Goal: Transaction & Acquisition: Download file/media

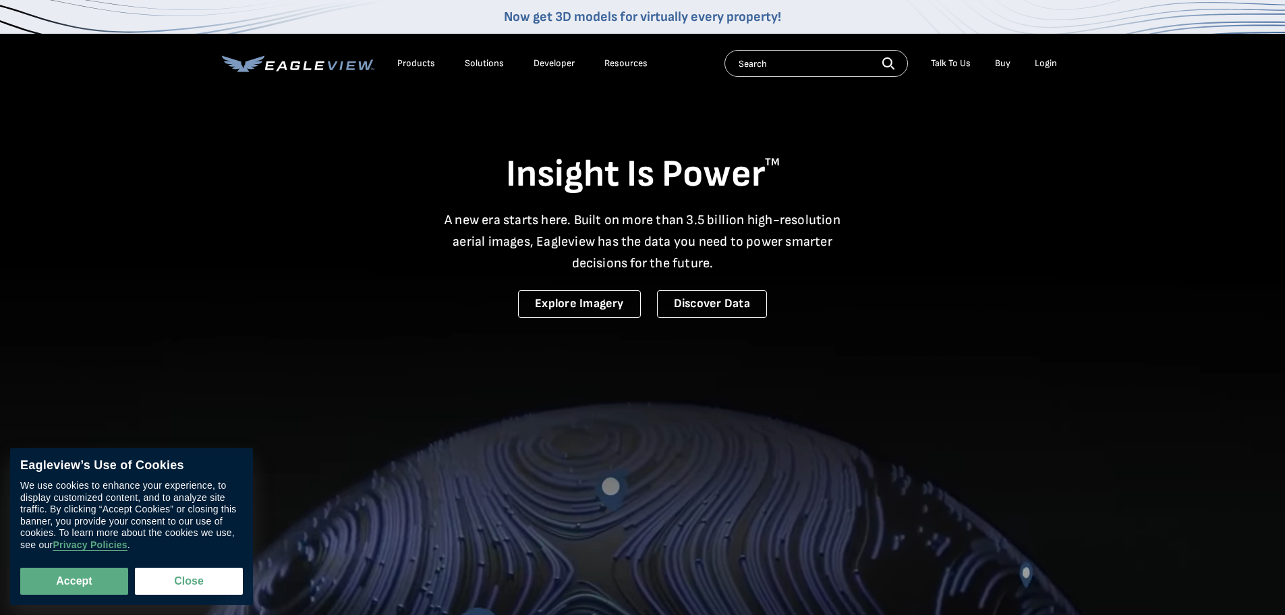
click at [1045, 61] on div "Login" at bounding box center [1046, 63] width 22 height 12
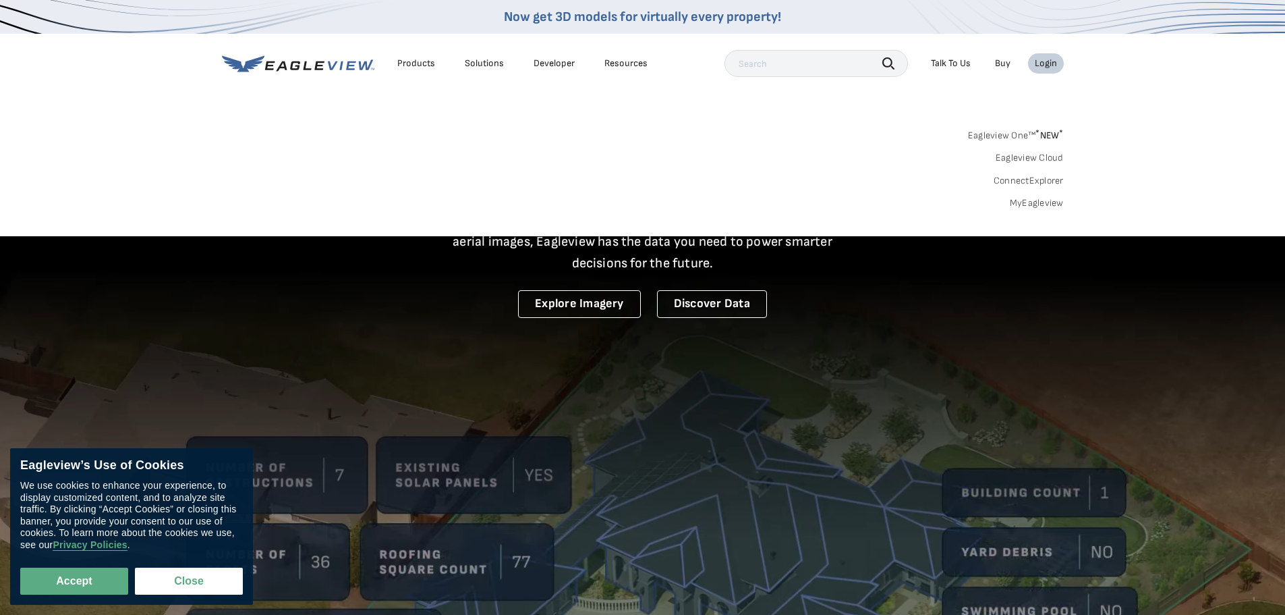
click at [998, 139] on link "Eagleview One™ * NEW *" at bounding box center [1016, 133] width 96 height 16
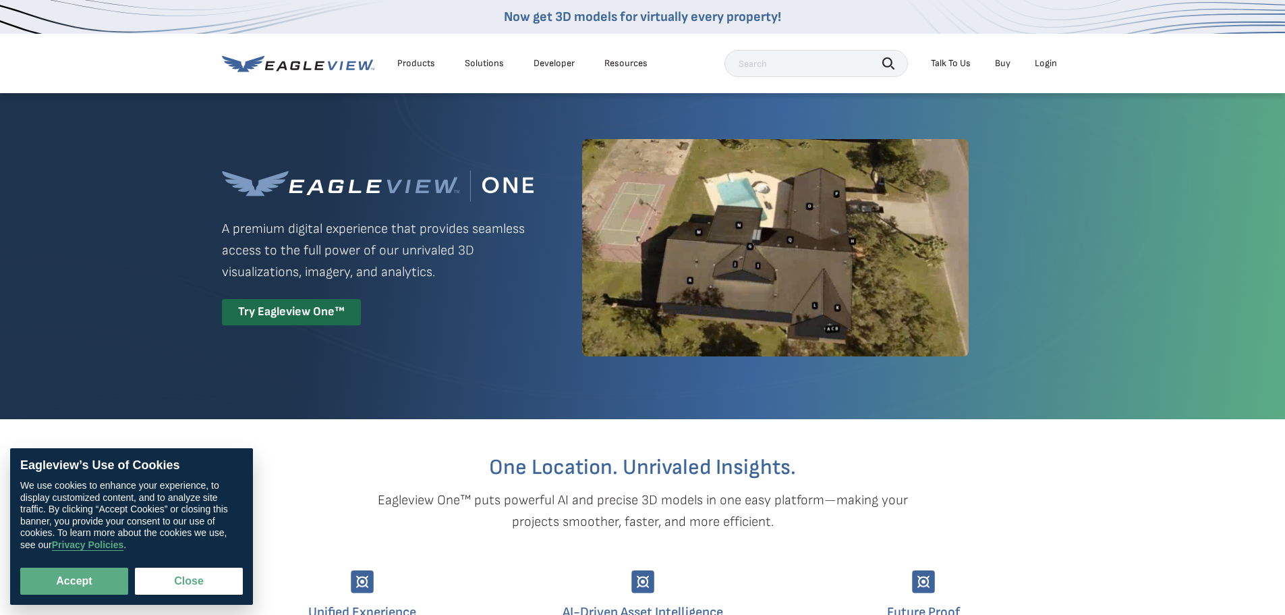
click at [1055, 72] on li "Login" at bounding box center [1046, 63] width 36 height 20
click at [1049, 65] on div "Login" at bounding box center [1046, 63] width 22 height 12
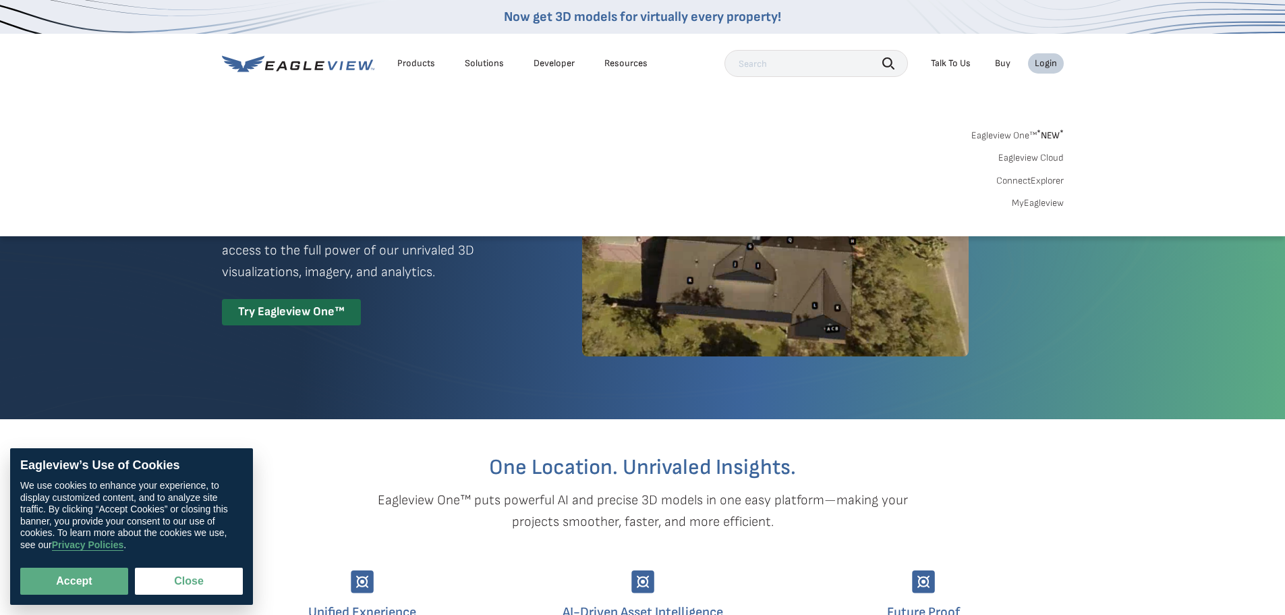
click at [1049, 65] on div "Login" at bounding box center [1046, 63] width 22 height 12
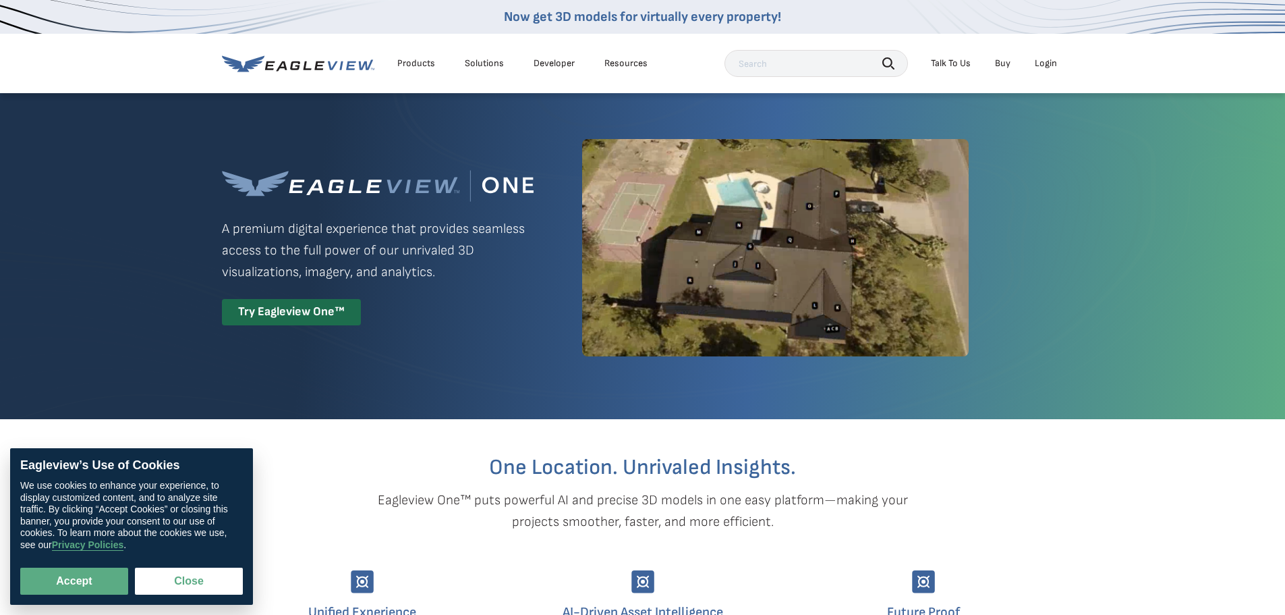
click at [1049, 65] on div "Login" at bounding box center [1046, 63] width 22 height 12
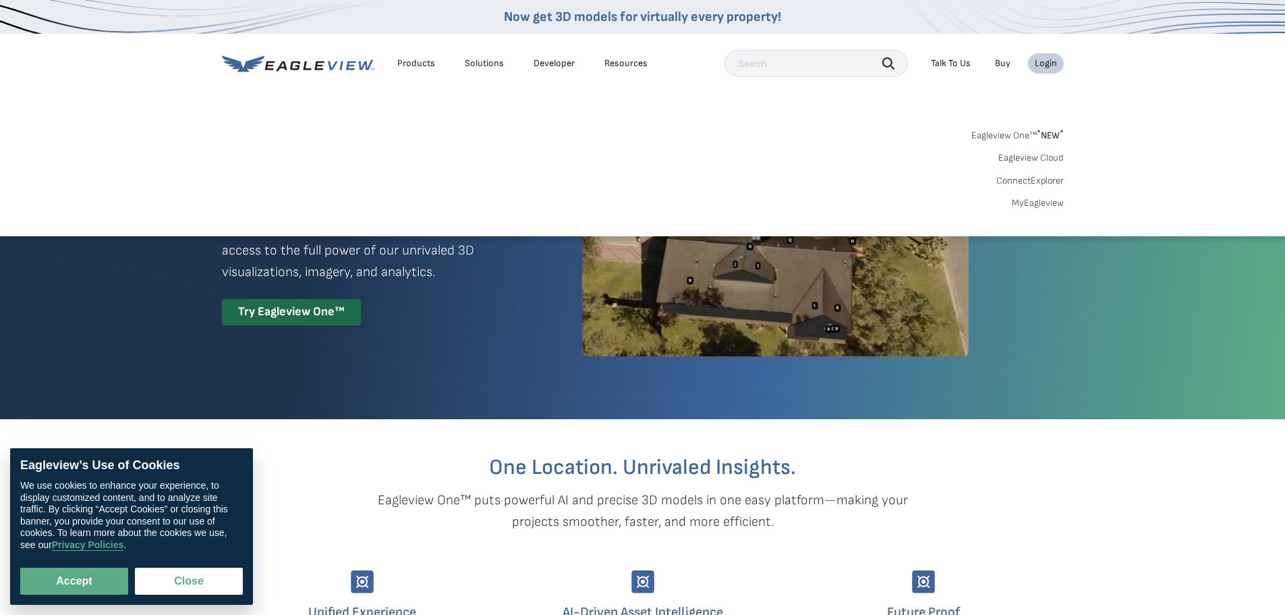
click at [1049, 65] on div "Login" at bounding box center [1046, 63] width 22 height 12
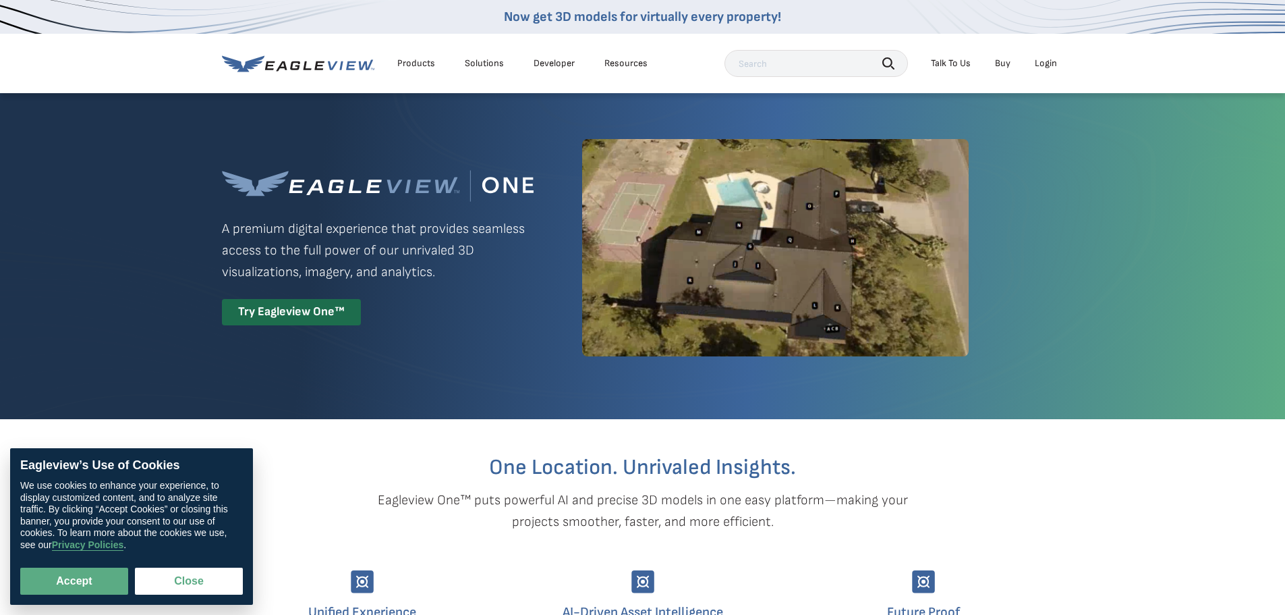
click at [1051, 72] on li "Login" at bounding box center [1046, 63] width 36 height 20
click at [1045, 64] on div "Login" at bounding box center [1046, 63] width 22 height 12
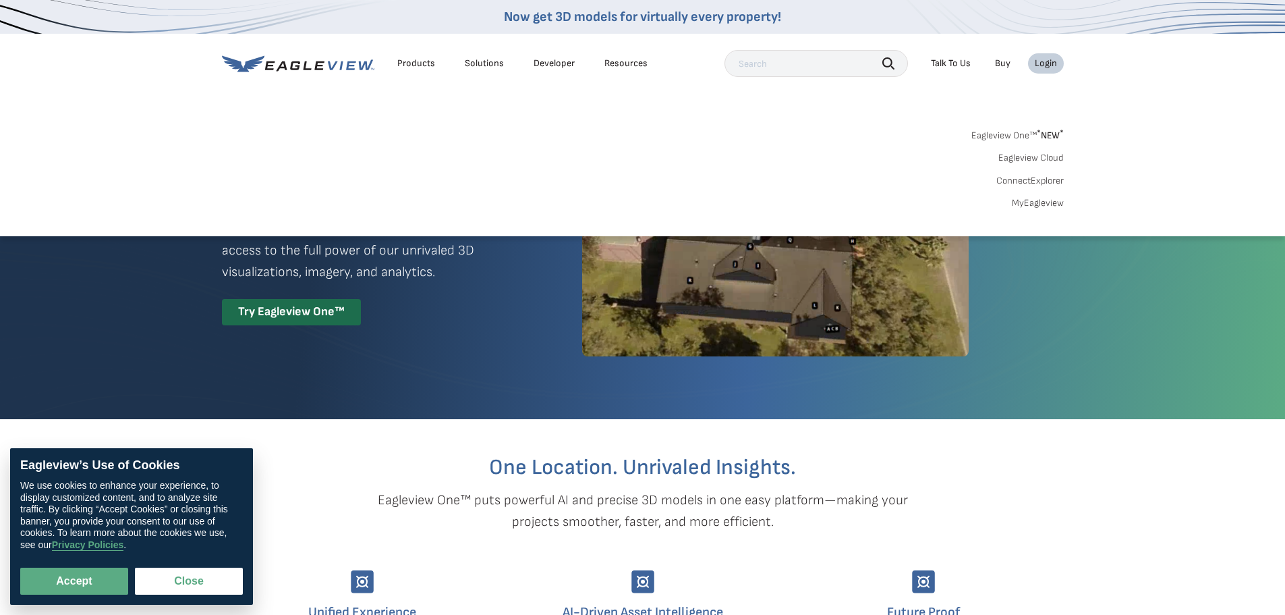
click at [1037, 206] on link "MyEagleview" at bounding box center [1038, 203] width 52 height 12
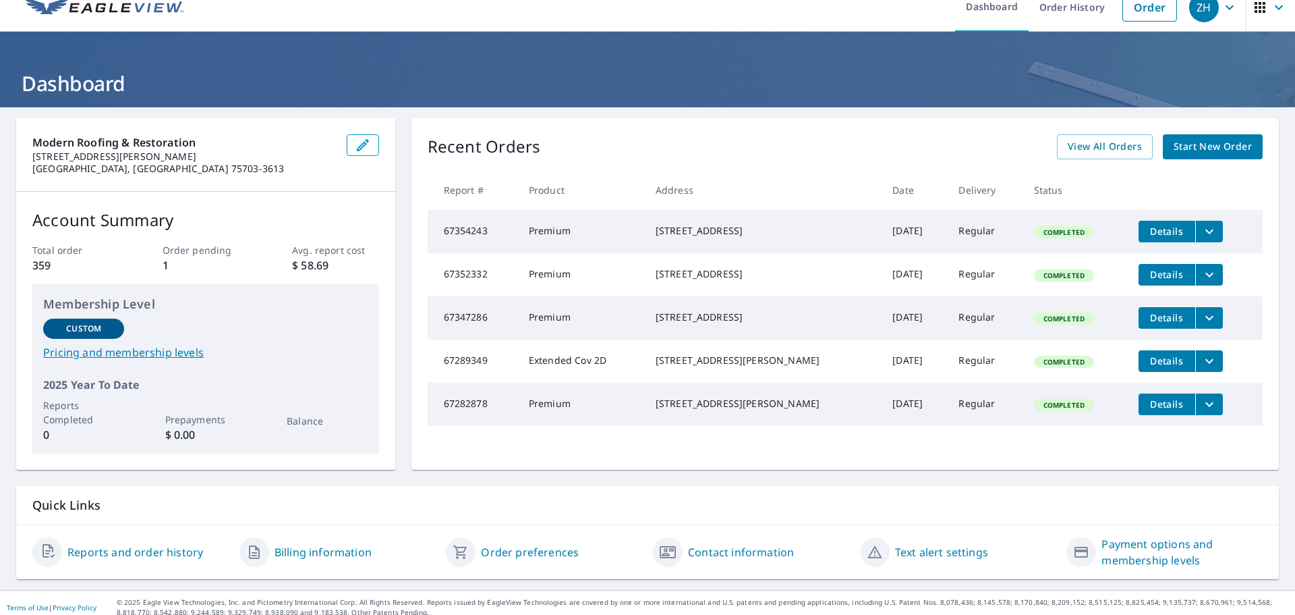
scroll to position [27, 0]
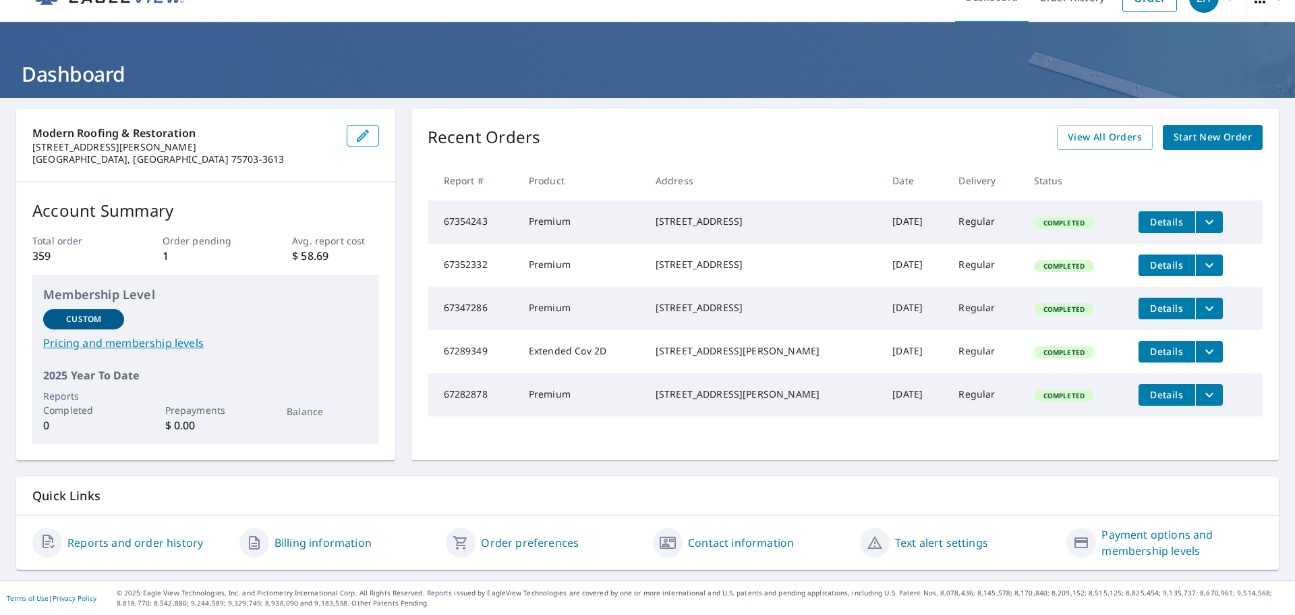
click at [1206, 354] on icon "filesDropdownBtn-67289349" at bounding box center [1210, 351] width 8 height 5
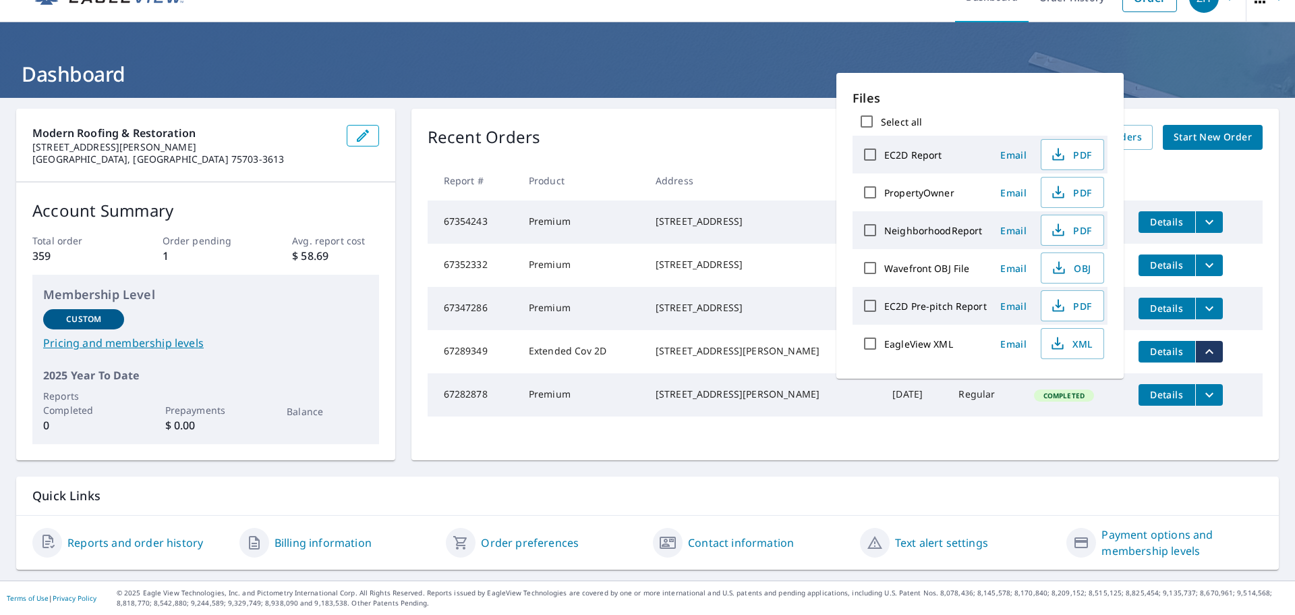
click at [1202, 360] on icon "filesDropdownBtn-67289349" at bounding box center [1210, 351] width 16 height 16
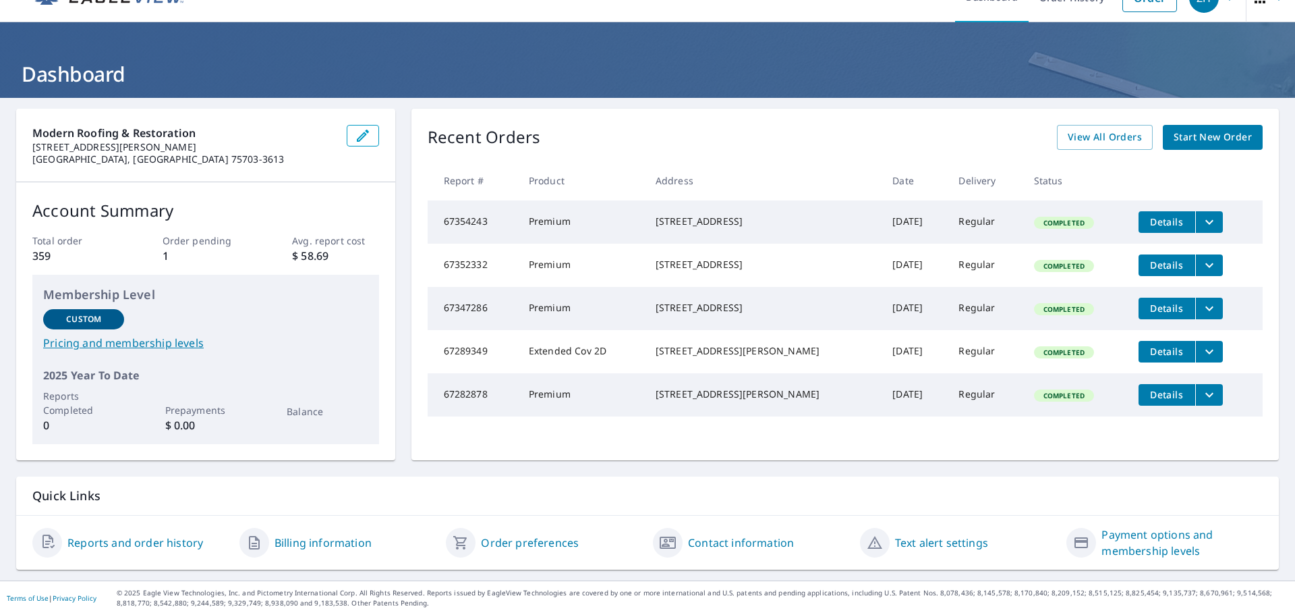
click at [1147, 358] on span "Details" at bounding box center [1167, 351] width 40 height 13
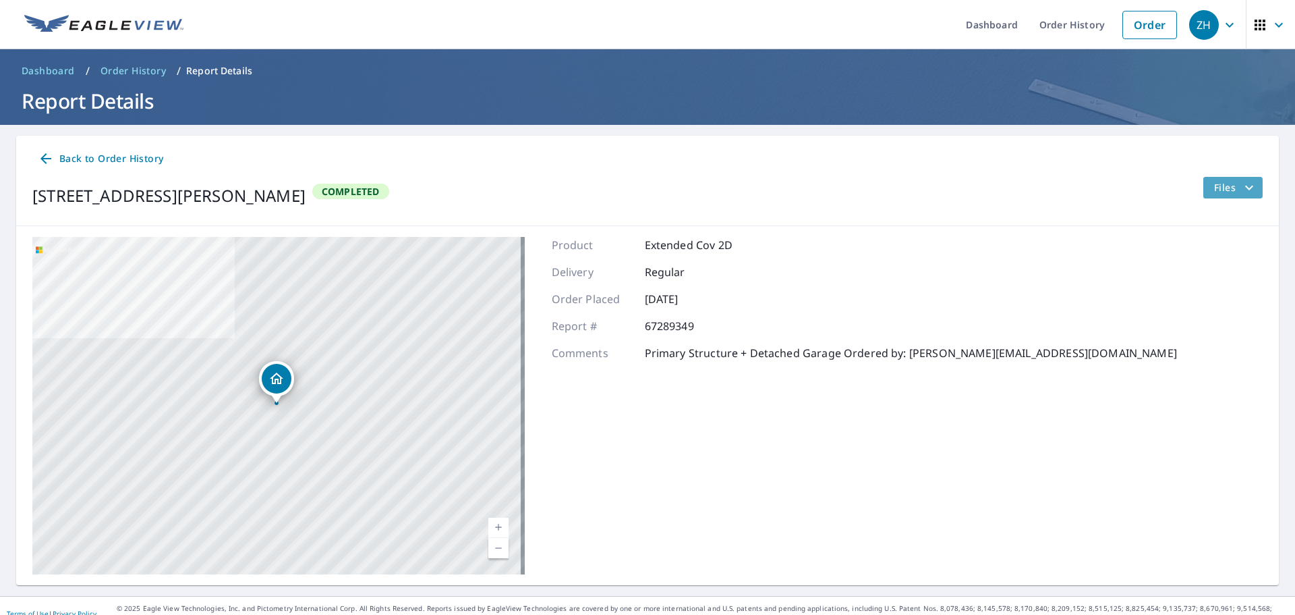
click at [1231, 186] on span "Files" at bounding box center [1235, 187] width 43 height 16
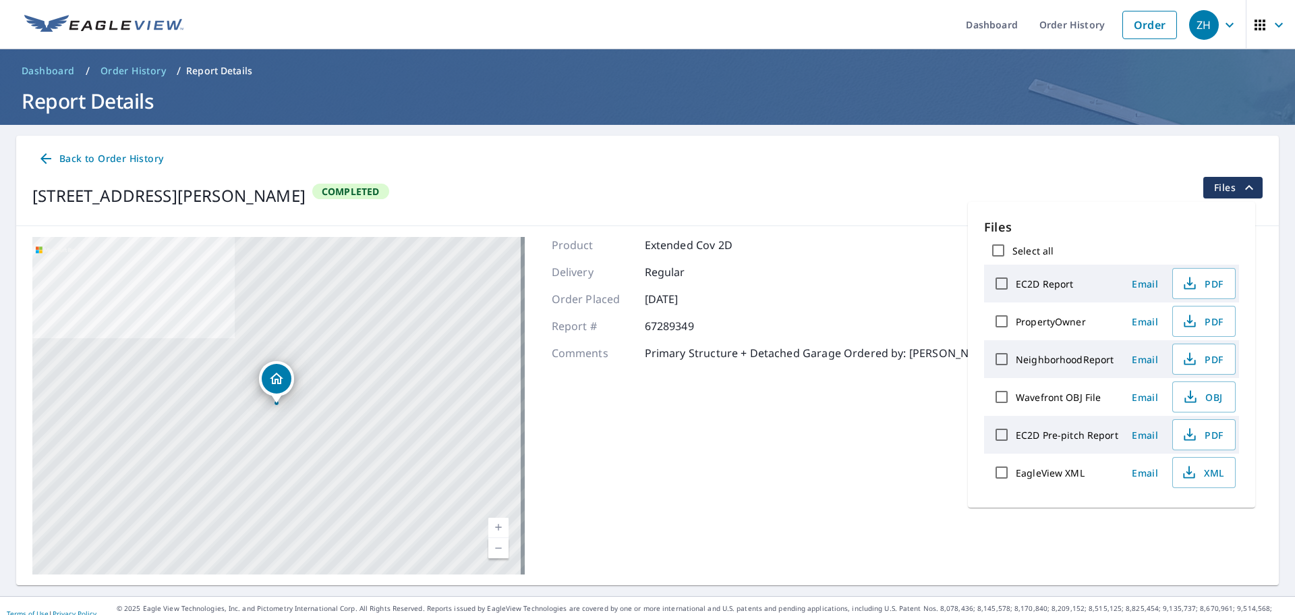
click at [1051, 289] on label "EC2D Report" at bounding box center [1044, 283] width 57 height 13
click at [1016, 289] on input "EC2D Report" at bounding box center [1002, 283] width 28 height 28
checkbox input "true"
click at [1204, 518] on span "Download" at bounding box center [1188, 519] width 72 height 16
